Goal: Task Accomplishment & Management: Use online tool/utility

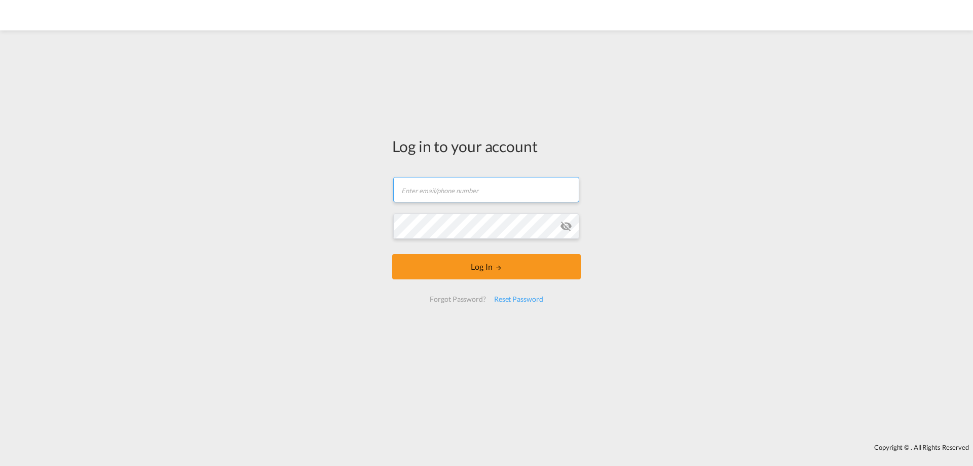
click at [470, 183] on input "text" at bounding box center [486, 189] width 186 height 25
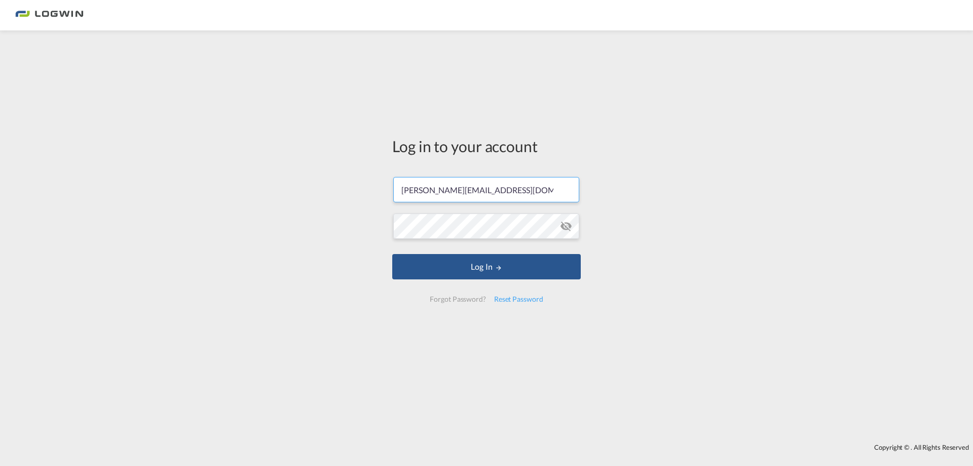
type input "[PERSON_NAME][EMAIL_ADDRESS][DOMAIN_NAME]"
click at [392, 254] on button "Log In" at bounding box center [486, 266] width 189 height 25
